Goal: Information Seeking & Learning: Learn about a topic

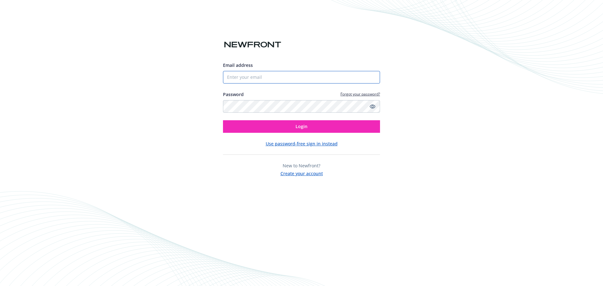
click at [278, 82] on input "Email address" at bounding box center [301, 77] width 157 height 13
type input "[PERSON_NAME][EMAIL_ADDRESS][PERSON_NAME][DOMAIN_NAME]"
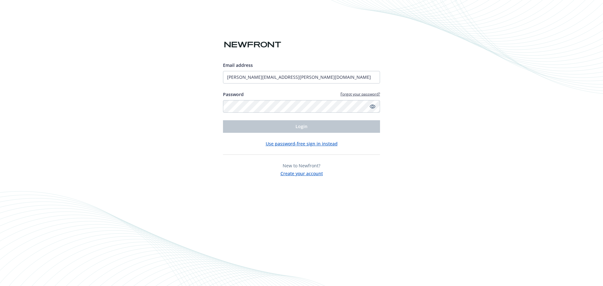
click at [258, 100] on div "Password Forgot your password?" at bounding box center [301, 102] width 157 height 22
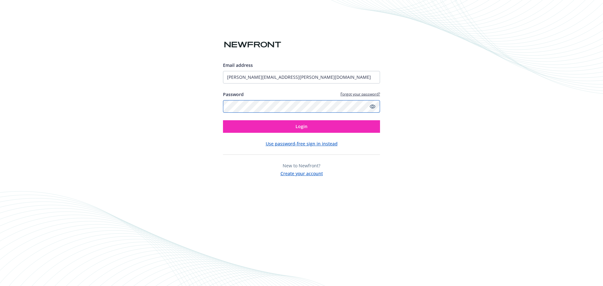
click at [223, 120] on button "Login" at bounding box center [301, 126] width 157 height 13
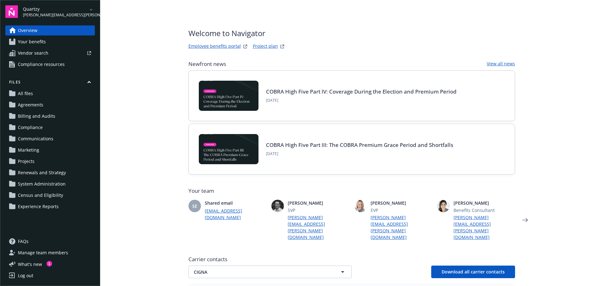
click at [40, 12] on span "[PERSON_NAME][EMAIL_ADDRESS][PERSON_NAME][DOMAIN_NAME]" at bounding box center [55, 15] width 64 height 6
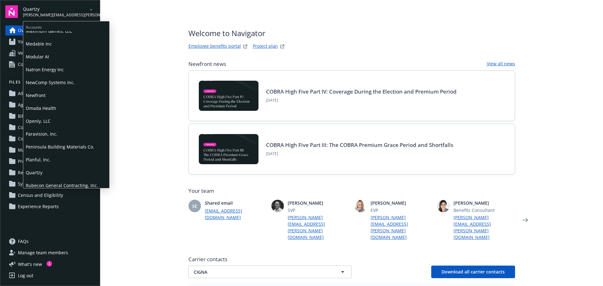
scroll to position [220, 0]
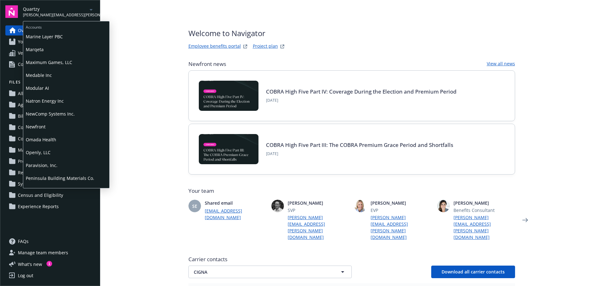
click at [42, 111] on span "NewComp Systems Inc." at bounding box center [66, 113] width 81 height 13
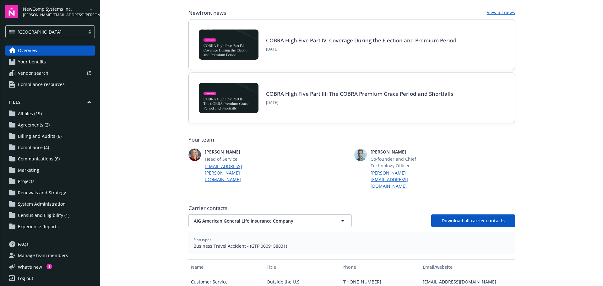
scroll to position [63, 0]
